Goal: Check status

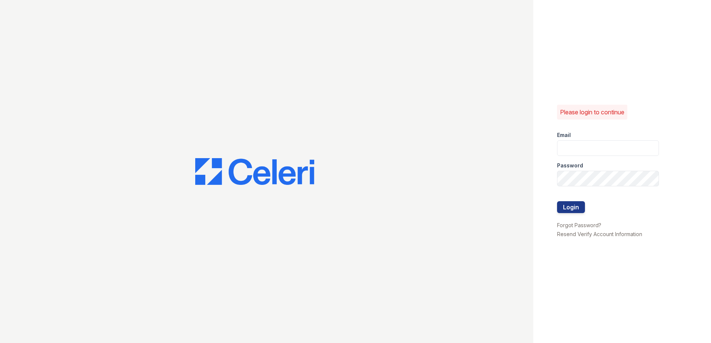
type input "mquinones@trinity-pm.com"
click at [565, 207] on button "Login" at bounding box center [571, 207] width 28 height 12
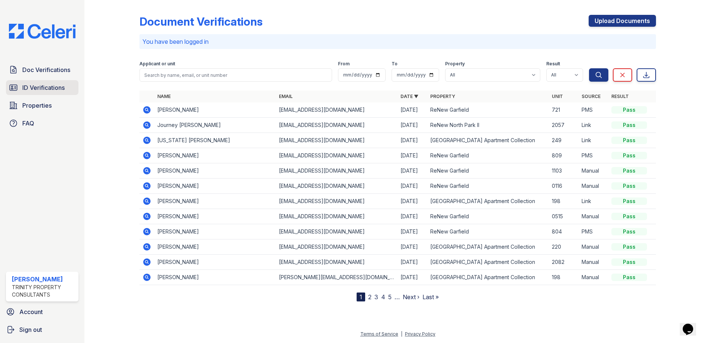
click at [35, 85] on span "ID Verifications" at bounding box center [43, 87] width 42 height 9
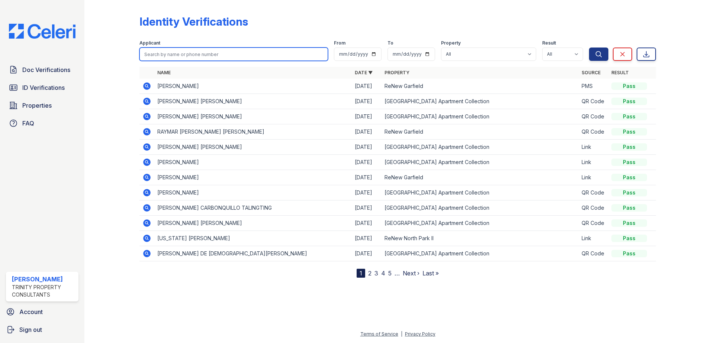
click at [221, 57] on input "search" at bounding box center [233, 54] width 188 height 13
type input "[PERSON_NAME]"
click at [589, 48] on button "Search" at bounding box center [598, 54] width 19 height 13
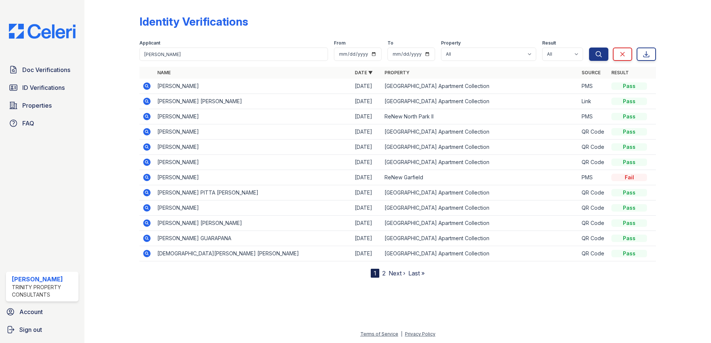
click at [147, 86] on icon at bounding box center [146, 86] width 2 height 2
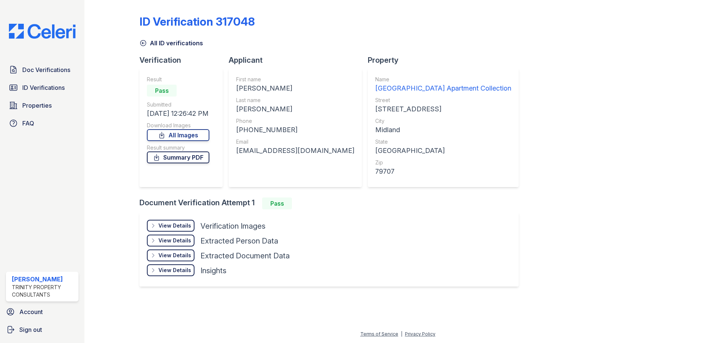
click at [175, 156] on link "Summary PDF" at bounding box center [178, 158] width 62 height 12
